Goal: Find specific page/section: Find specific page/section

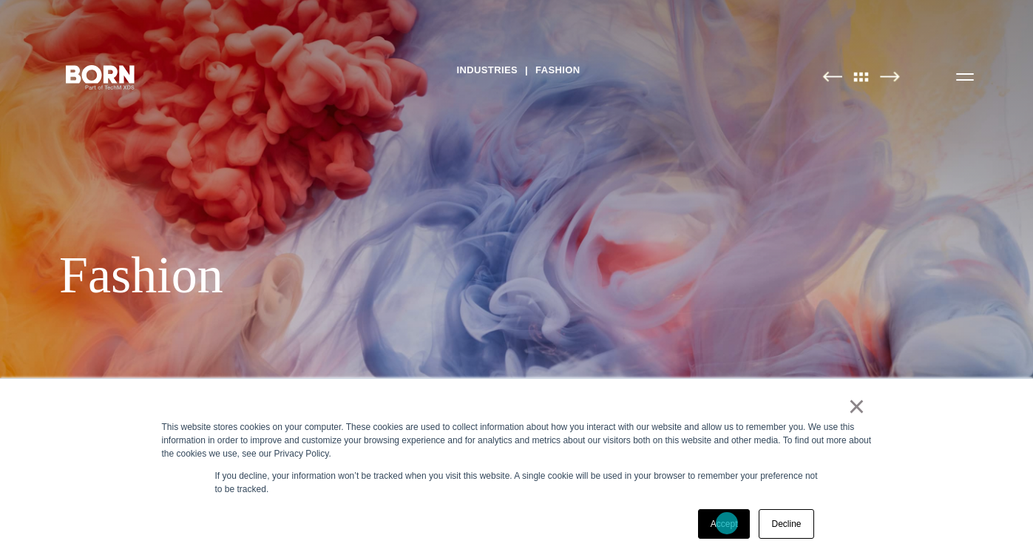
click at [729, 524] on link "Accept" at bounding box center [724, 524] width 53 height 30
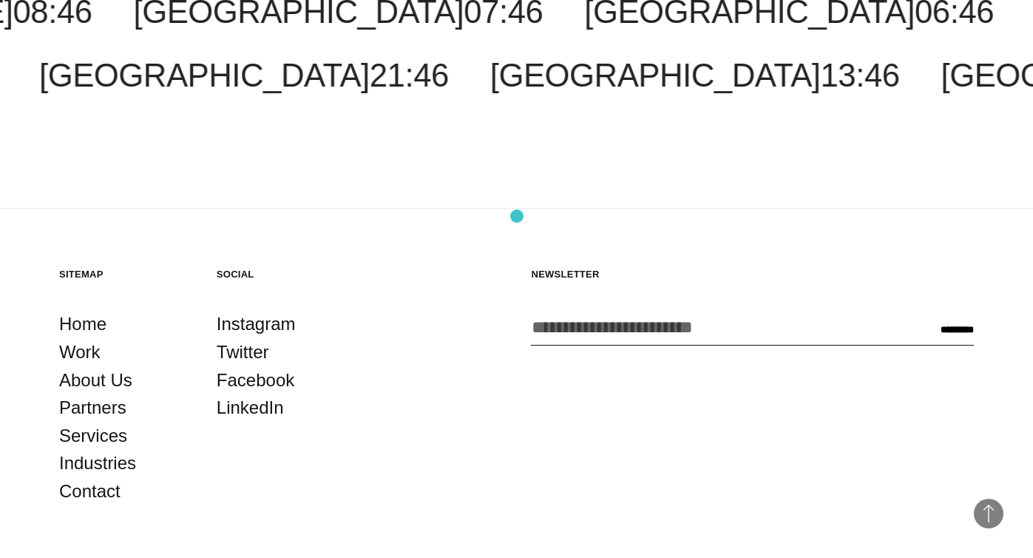
scroll to position [3638, 0]
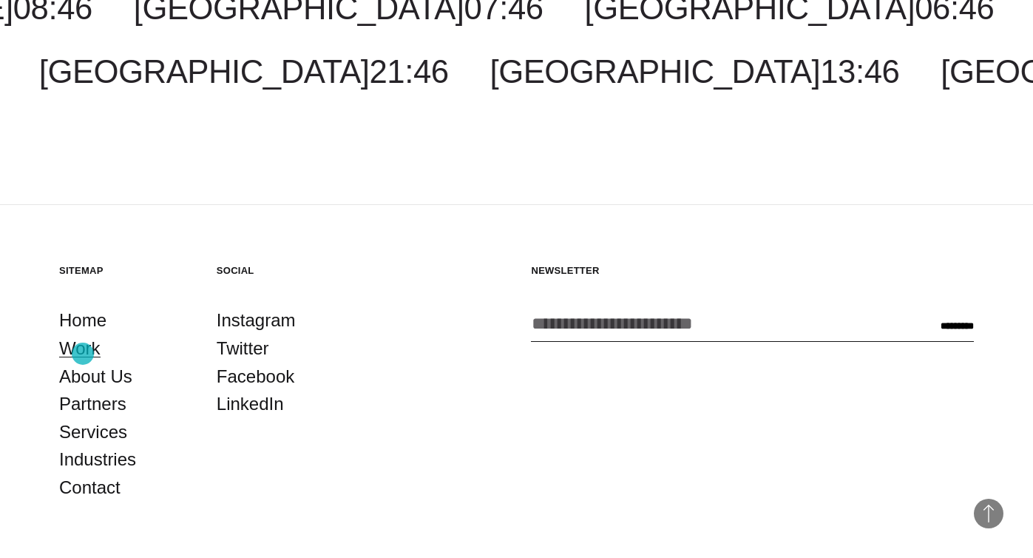
click at [83, 354] on link "Work" at bounding box center [79, 348] width 41 height 28
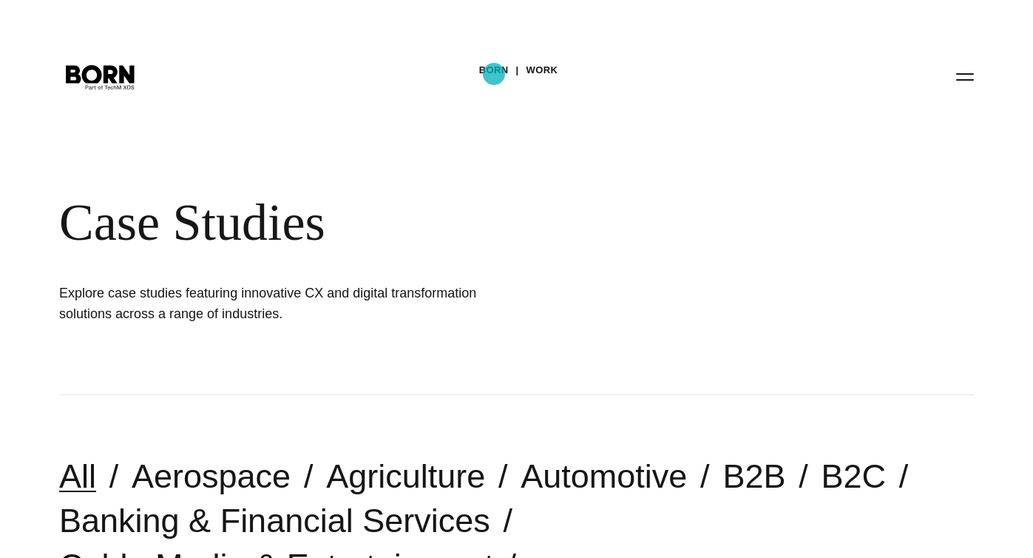
click at [494, 74] on link "BORN" at bounding box center [494, 70] width 30 height 22
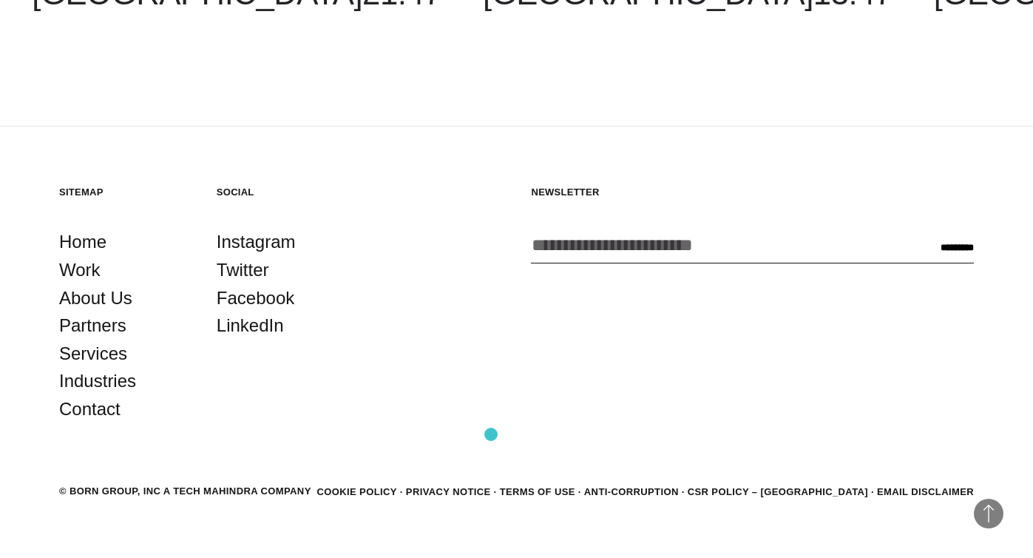
scroll to position [4030, 0]
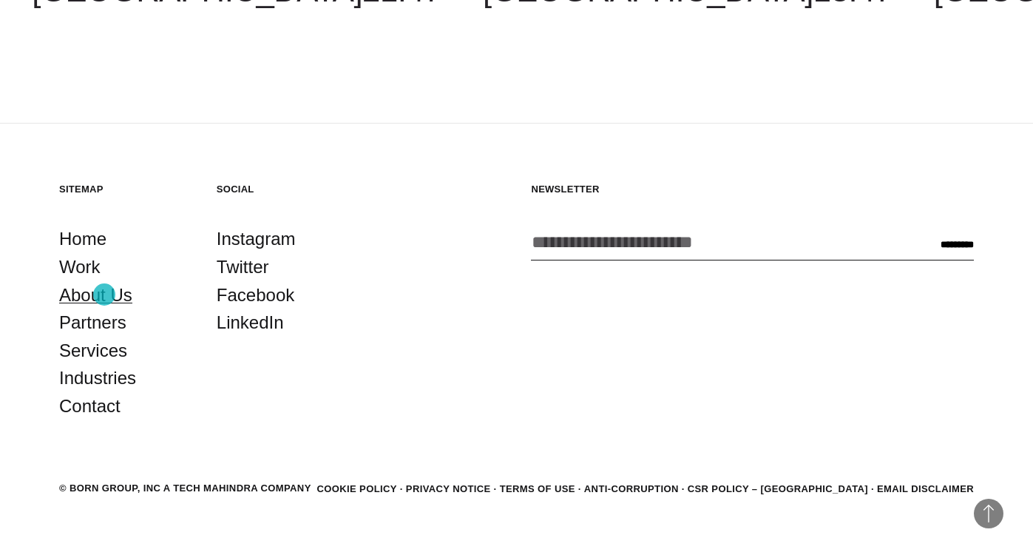
click at [104, 294] on link "About Us" at bounding box center [95, 295] width 73 height 28
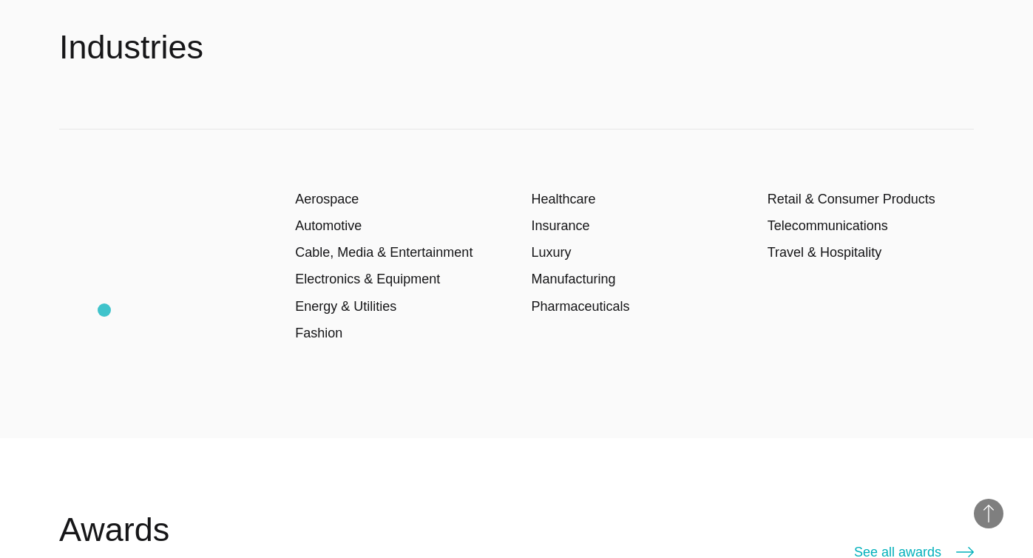
scroll to position [2292, 0]
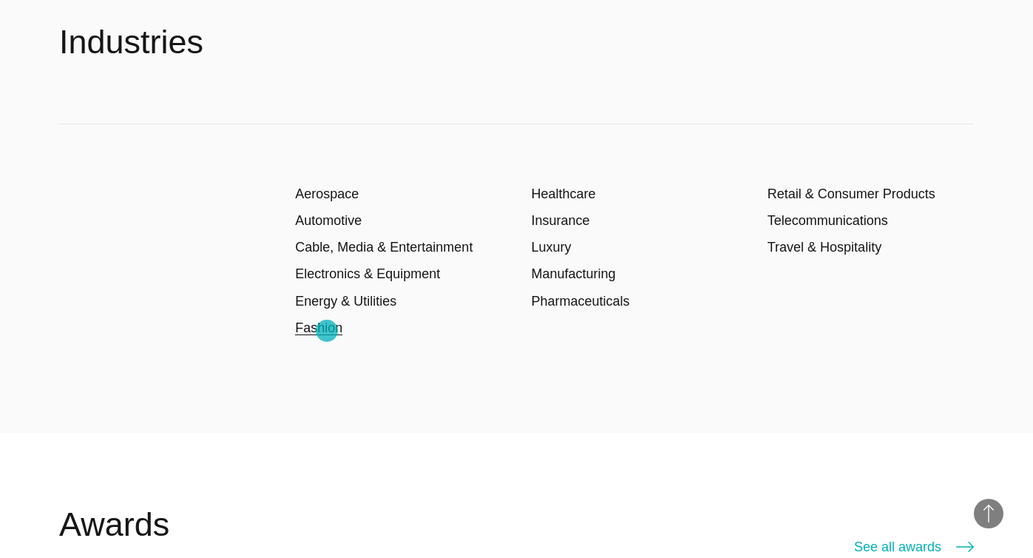
click at [325, 329] on link "Fashion" at bounding box center [318, 327] width 47 height 15
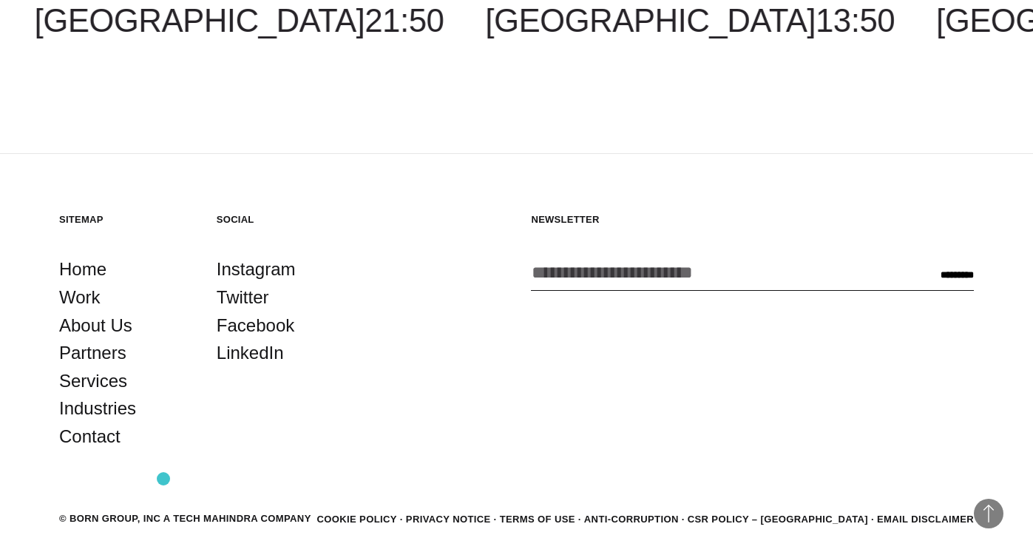
scroll to position [5002, 0]
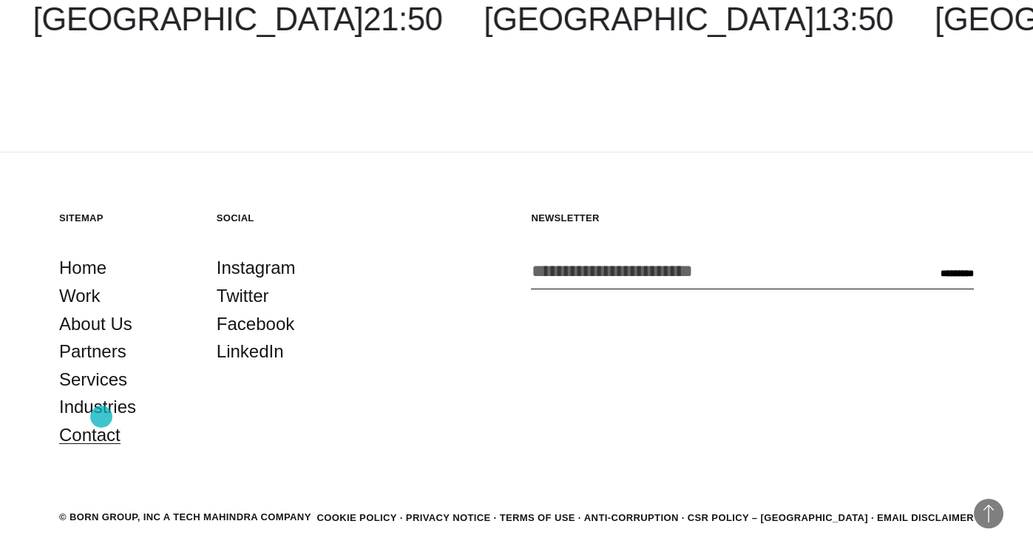
click at [101, 421] on link "Contact" at bounding box center [89, 435] width 61 height 28
click at [81, 422] on link "Contact" at bounding box center [89, 435] width 61 height 28
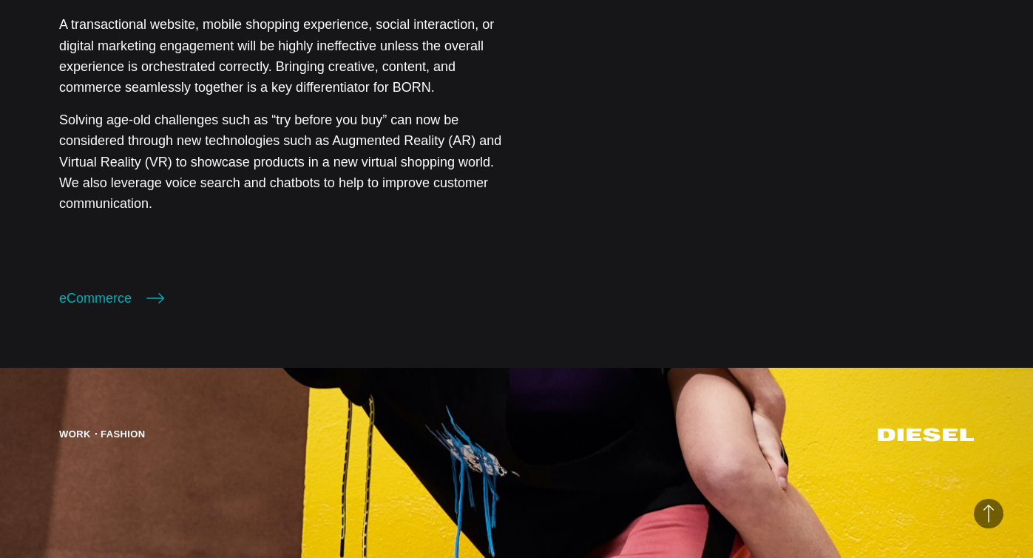
scroll to position [2048, 0]
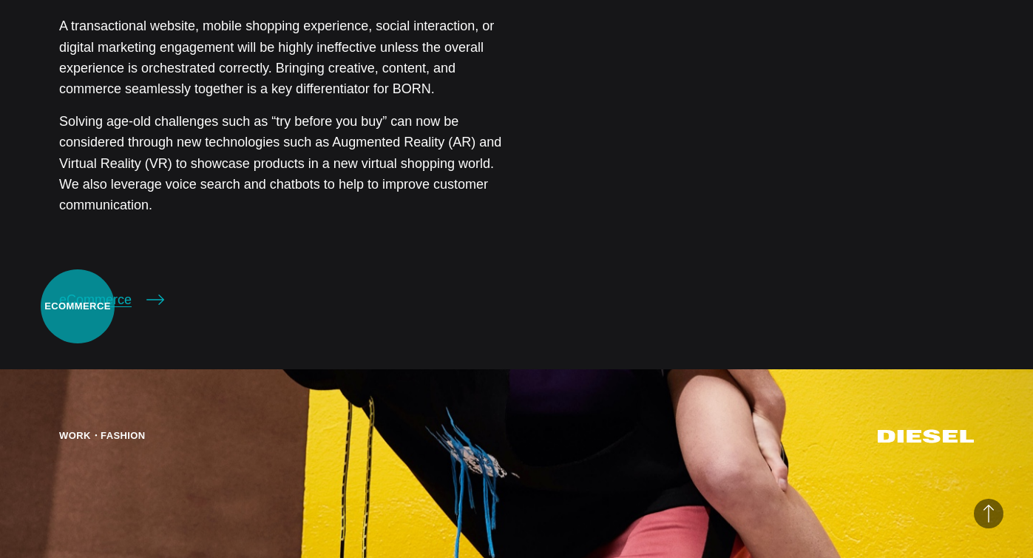
click at [80, 306] on link "eCommerce" at bounding box center [111, 299] width 105 height 21
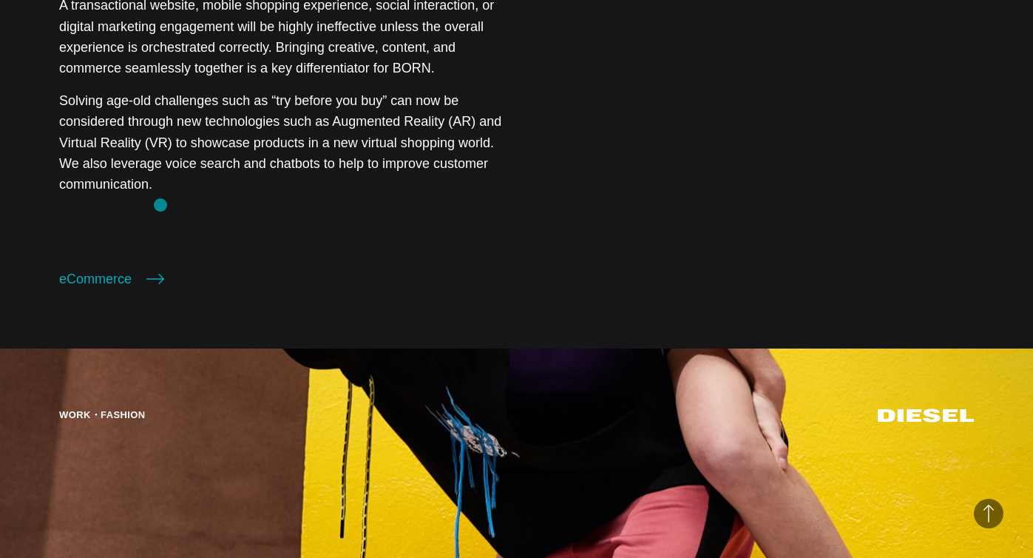
scroll to position [2090, 0]
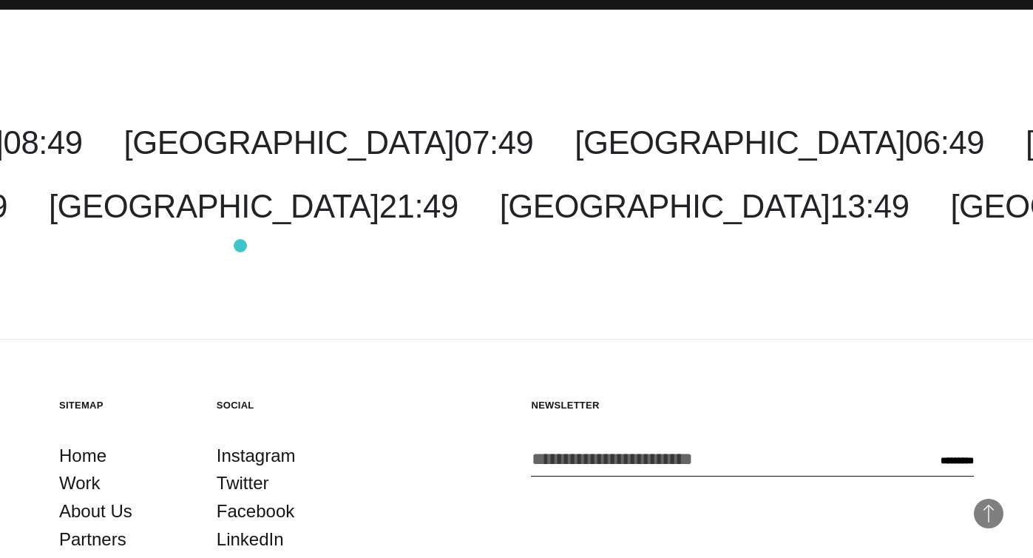
scroll to position [2181, 0]
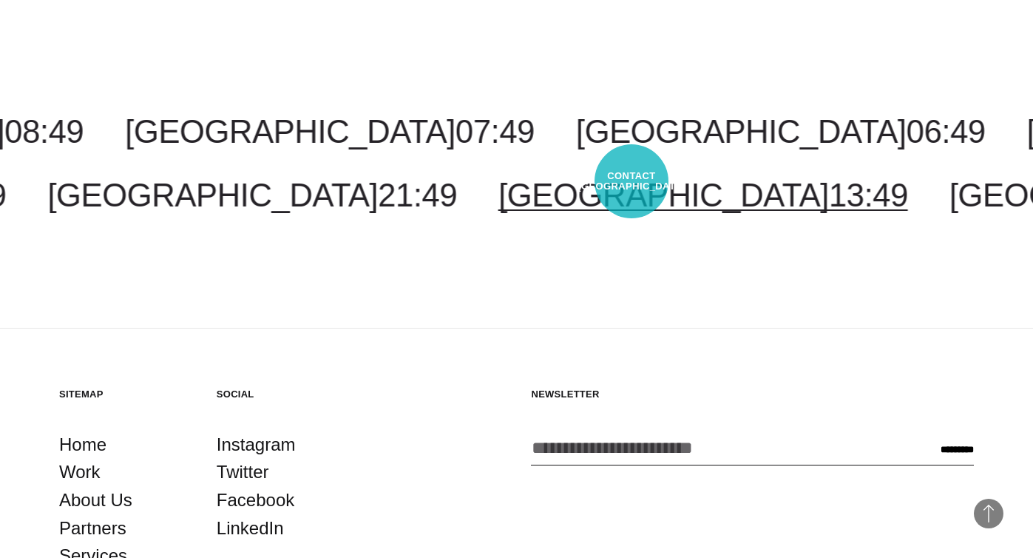
click at [829, 181] on span "13:49" at bounding box center [868, 195] width 79 height 36
select select "******"
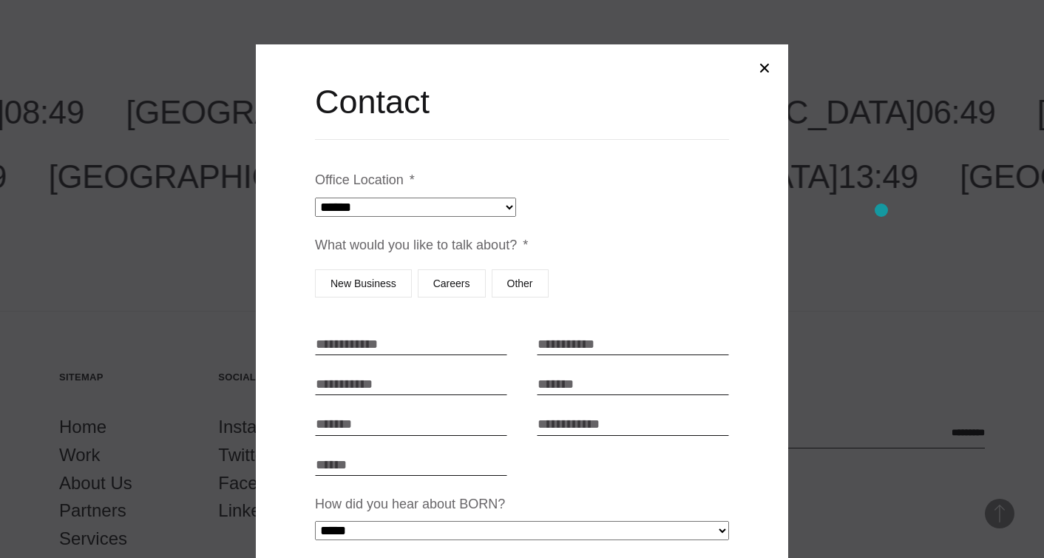
click at [882, 210] on div at bounding box center [522, 279] width 1044 height 558
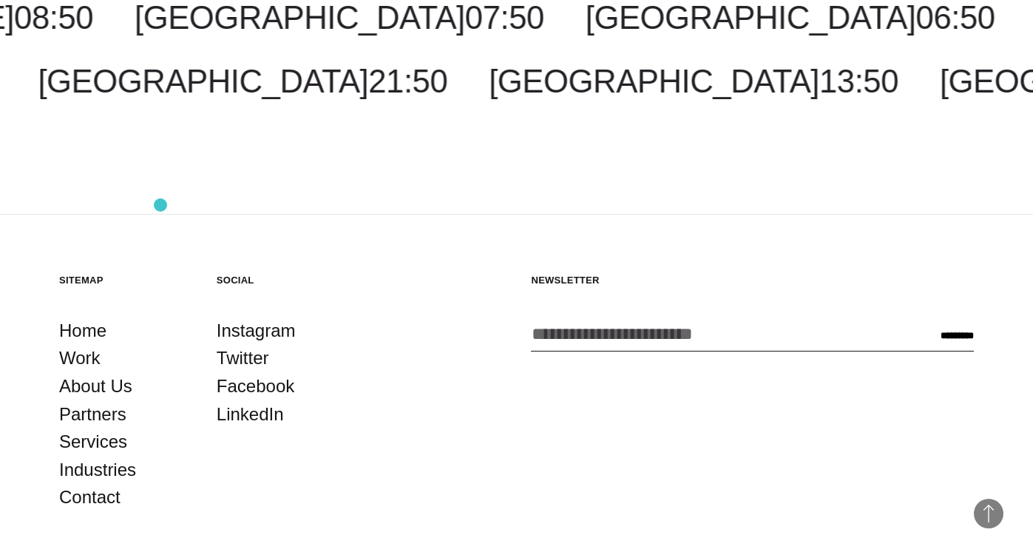
scroll to position [2295, 0]
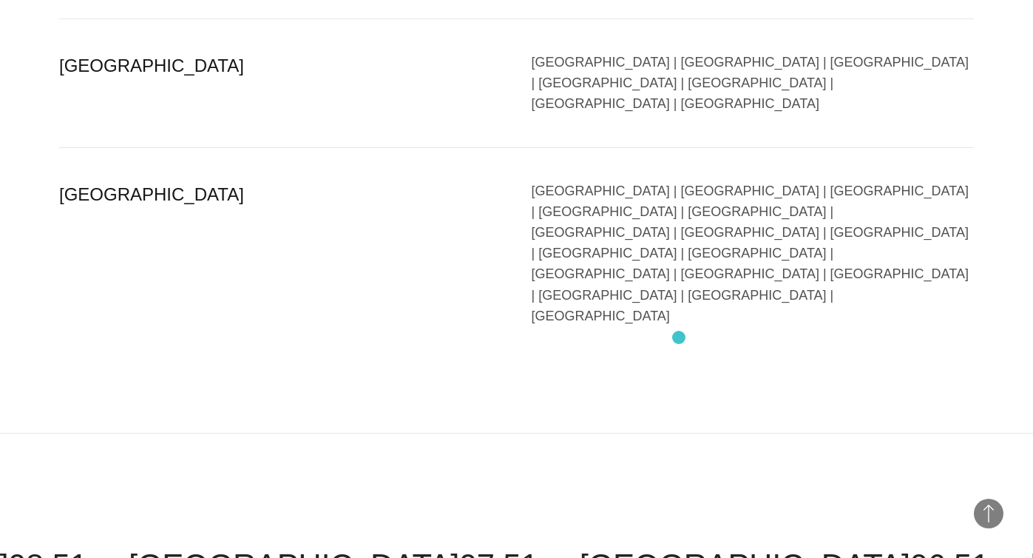
scroll to position [3634, 0]
